Goal: Task Accomplishment & Management: Complete application form

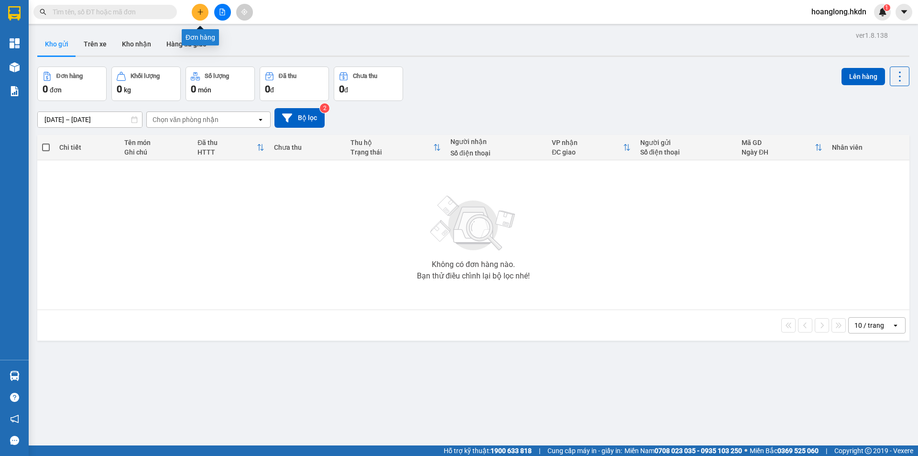
click at [202, 11] on icon "plus" at bounding box center [200, 12] width 7 height 7
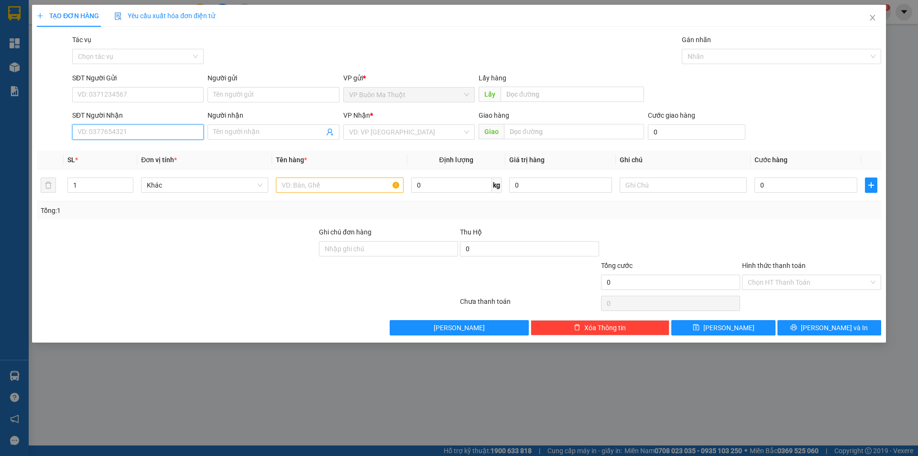
click at [120, 126] on input "SĐT Người Nhận" at bounding box center [138, 131] width 132 height 15
type input "0942803012"
click at [155, 163] on span "Đơn vị tính *" at bounding box center [159, 160] width 36 height 8
click at [154, 154] on th "Đơn vị tính *" at bounding box center [204, 160] width 135 height 19
click at [447, 137] on input "search" at bounding box center [405, 132] width 113 height 14
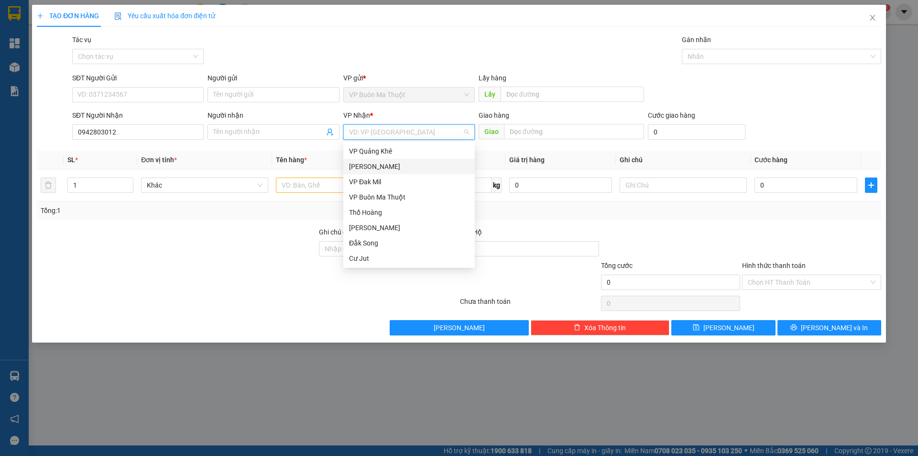
click at [396, 164] on div "Gia Nghĩa" at bounding box center [409, 166] width 120 height 11
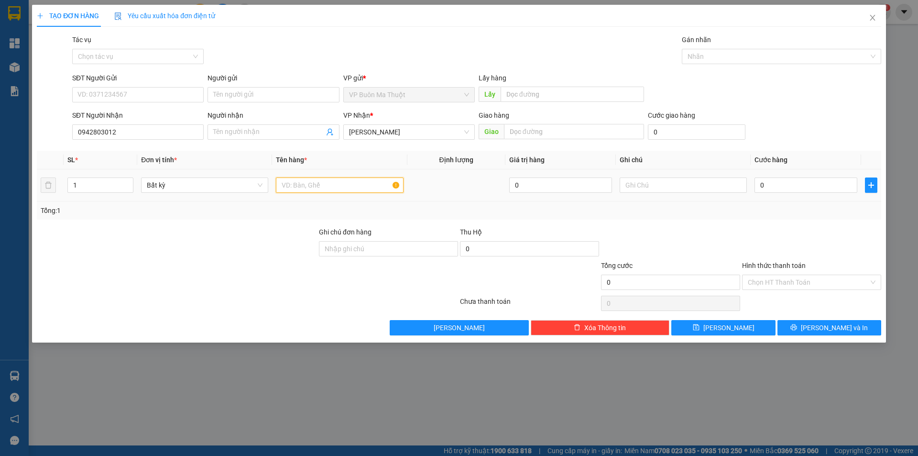
click at [350, 179] on input "text" at bounding box center [339, 184] width 127 height 15
type input "1 bao"
click at [818, 190] on input "0" at bounding box center [806, 184] width 103 height 15
type input "3"
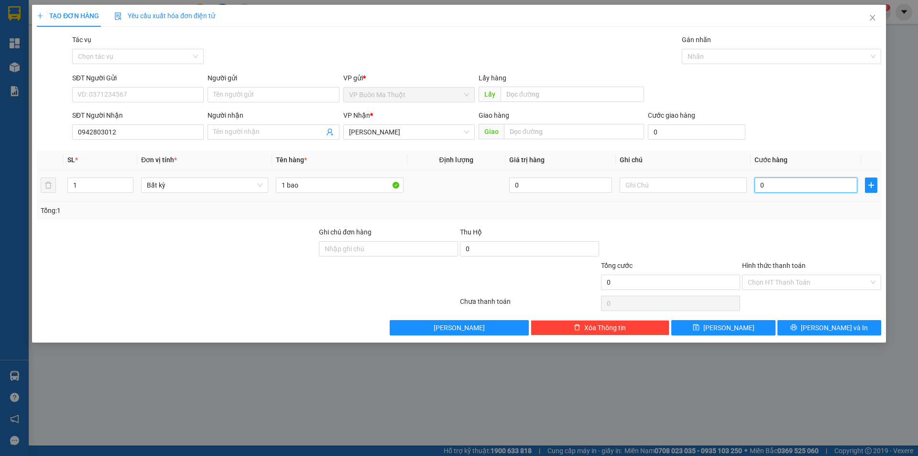
type input "3"
type input "0"
type input "045"
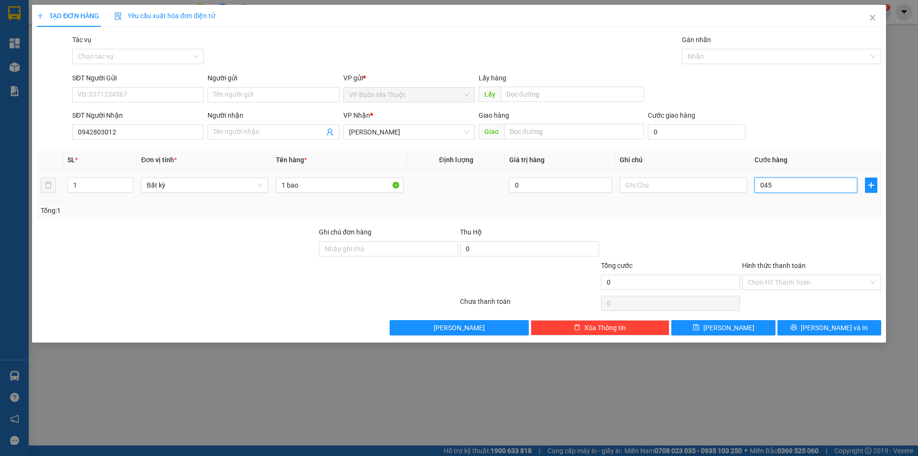
type input "45"
type input "04"
type input "4"
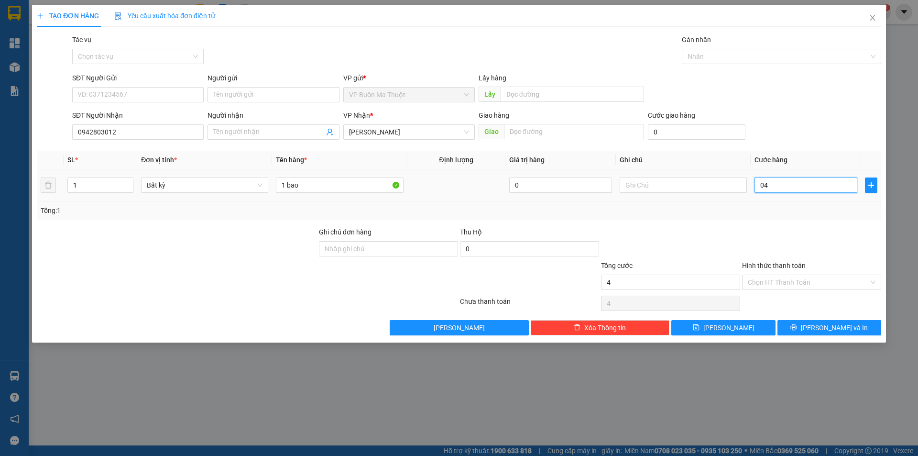
type input "0"
type input "04"
type input "4"
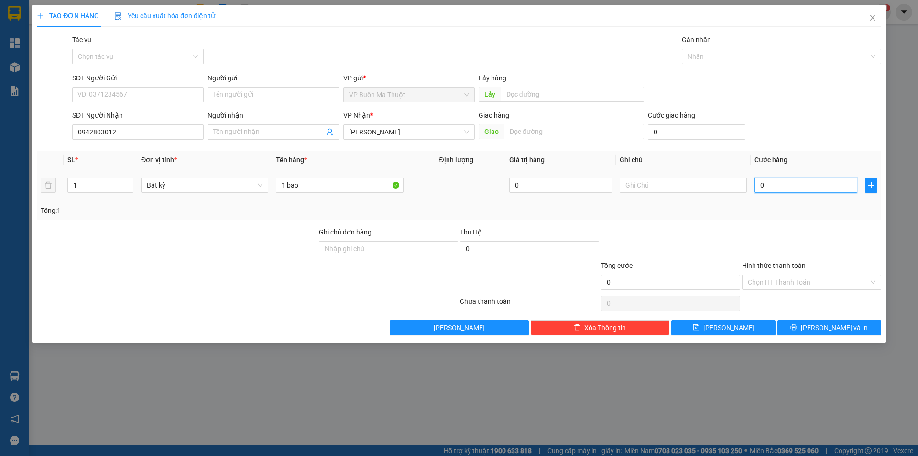
type input "4"
type input "040"
type input "40"
type input "0.400"
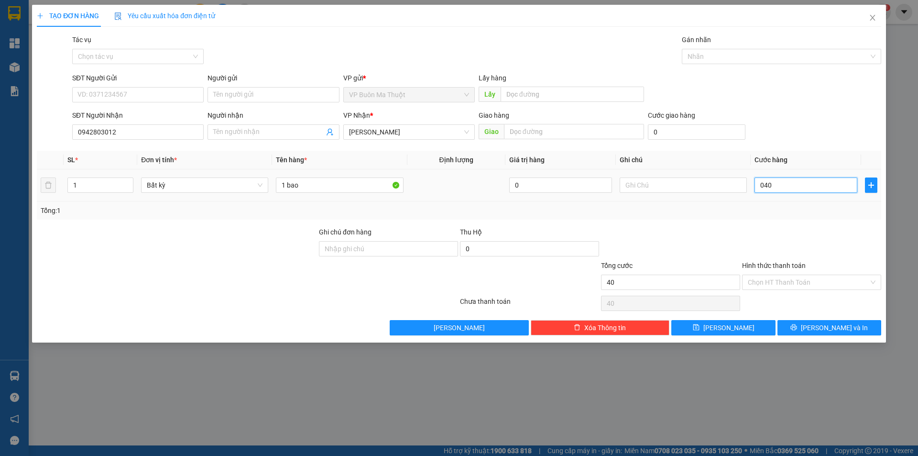
type input "400"
type input "04.000"
type input "4.000"
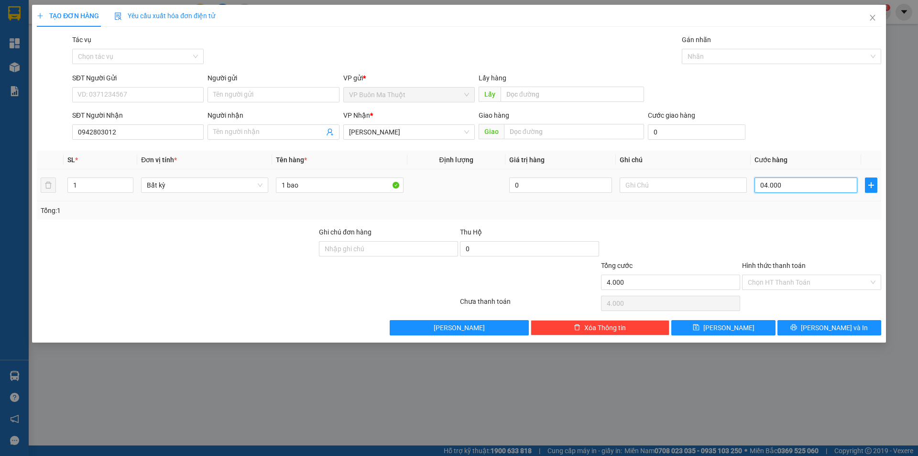
type input "040.000"
type input "40.000"
click at [767, 329] on button "Lưu" at bounding box center [724, 327] width 104 height 15
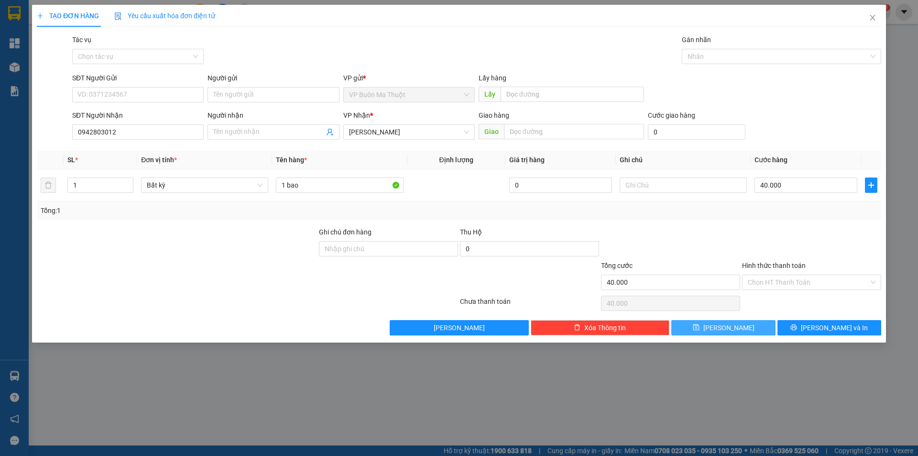
type input "0"
